Goal: Use online tool/utility: Use online tool/utility

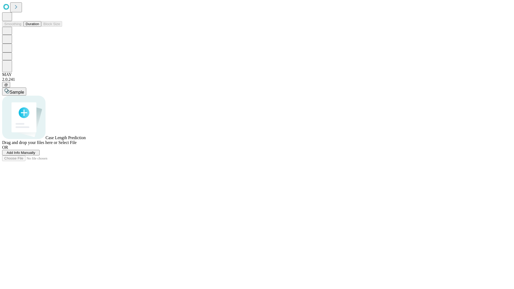
click at [39, 27] on button "Duration" at bounding box center [33, 24] width 18 height 6
click at [35, 155] on span "Add Info Manually" at bounding box center [21, 153] width 29 height 4
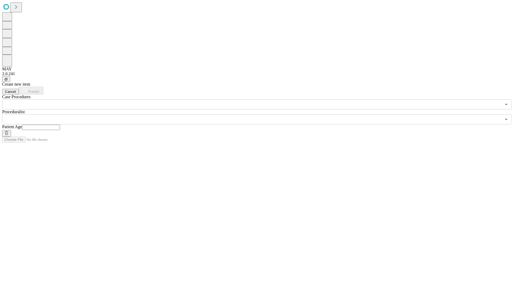
click at [60, 125] on input "text" at bounding box center [41, 127] width 38 height 5
type input "**"
click at [261, 114] on input "text" at bounding box center [251, 119] width 499 height 10
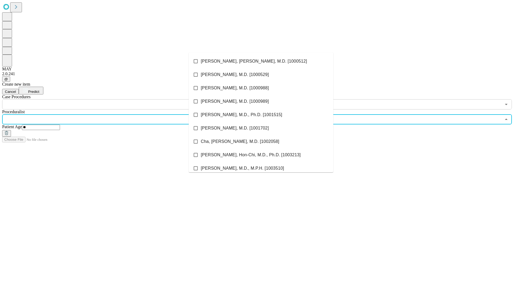
click at [261, 61] on li "[PERSON_NAME], [PERSON_NAME], M.D. [1000512]" at bounding box center [261, 61] width 145 height 13
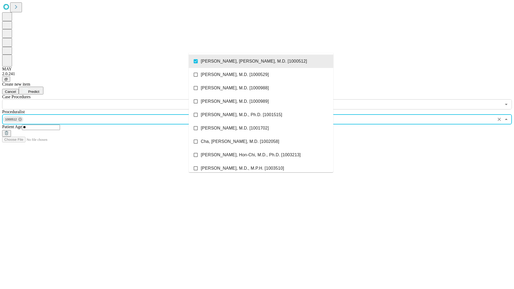
click at [112, 99] on input "text" at bounding box center [251, 104] width 499 height 10
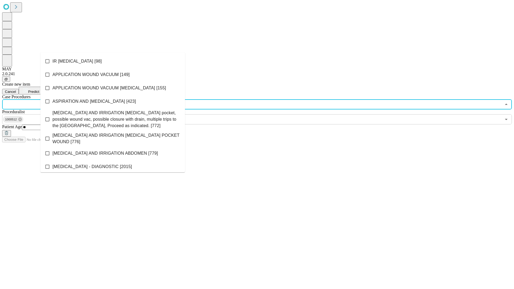
click at [113, 61] on li "IR [MEDICAL_DATA] [98]" at bounding box center [112, 61] width 145 height 13
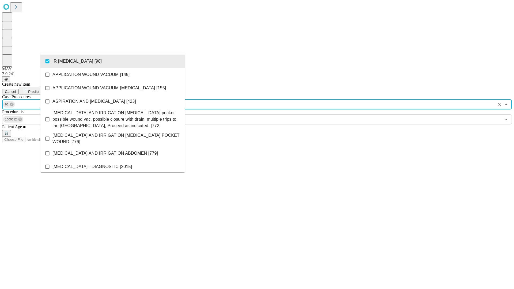
click at [39, 90] on span "Predict" at bounding box center [33, 92] width 11 height 4
